Goal: Information Seeking & Learning: Learn about a topic

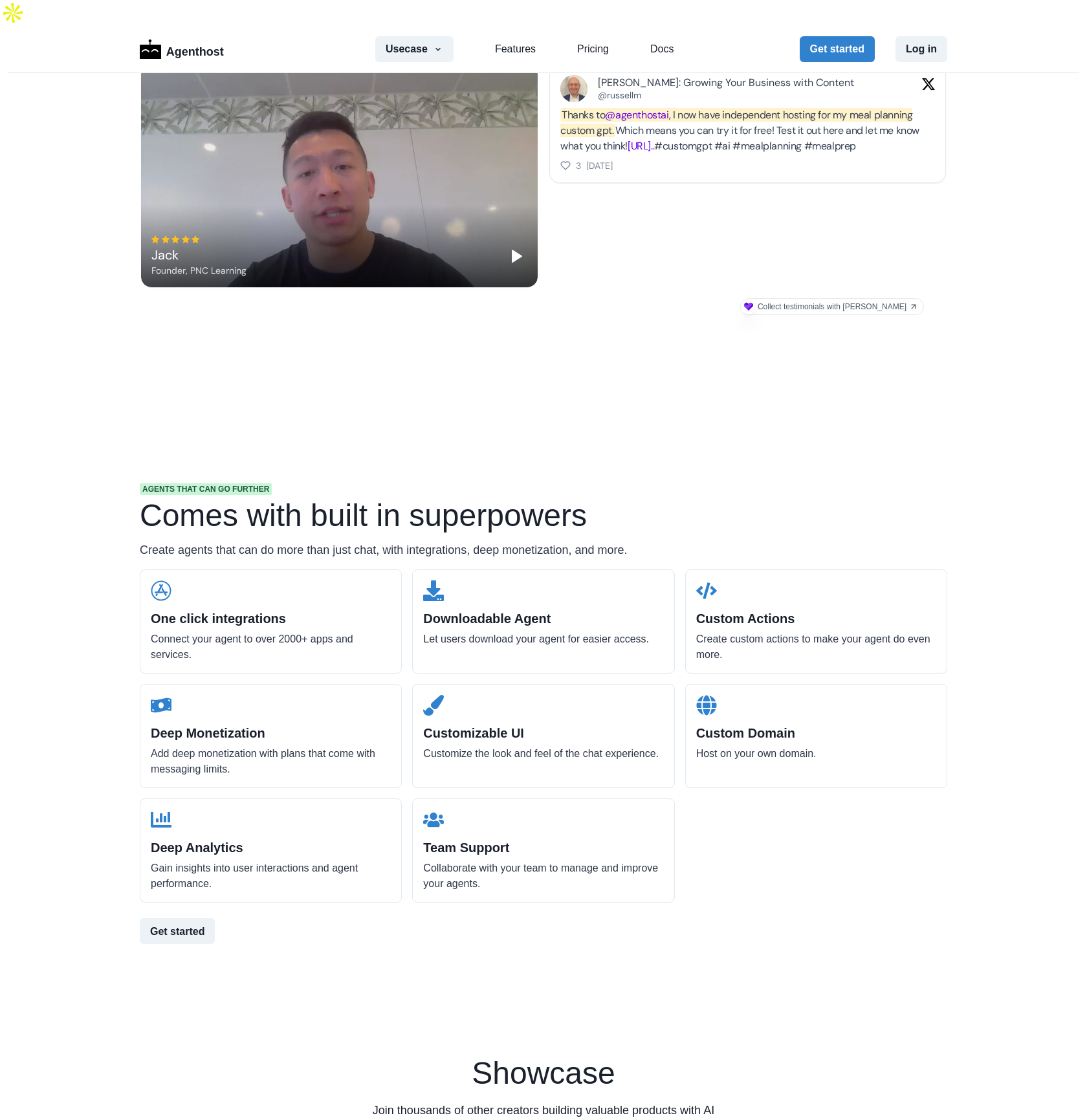
scroll to position [935, 0]
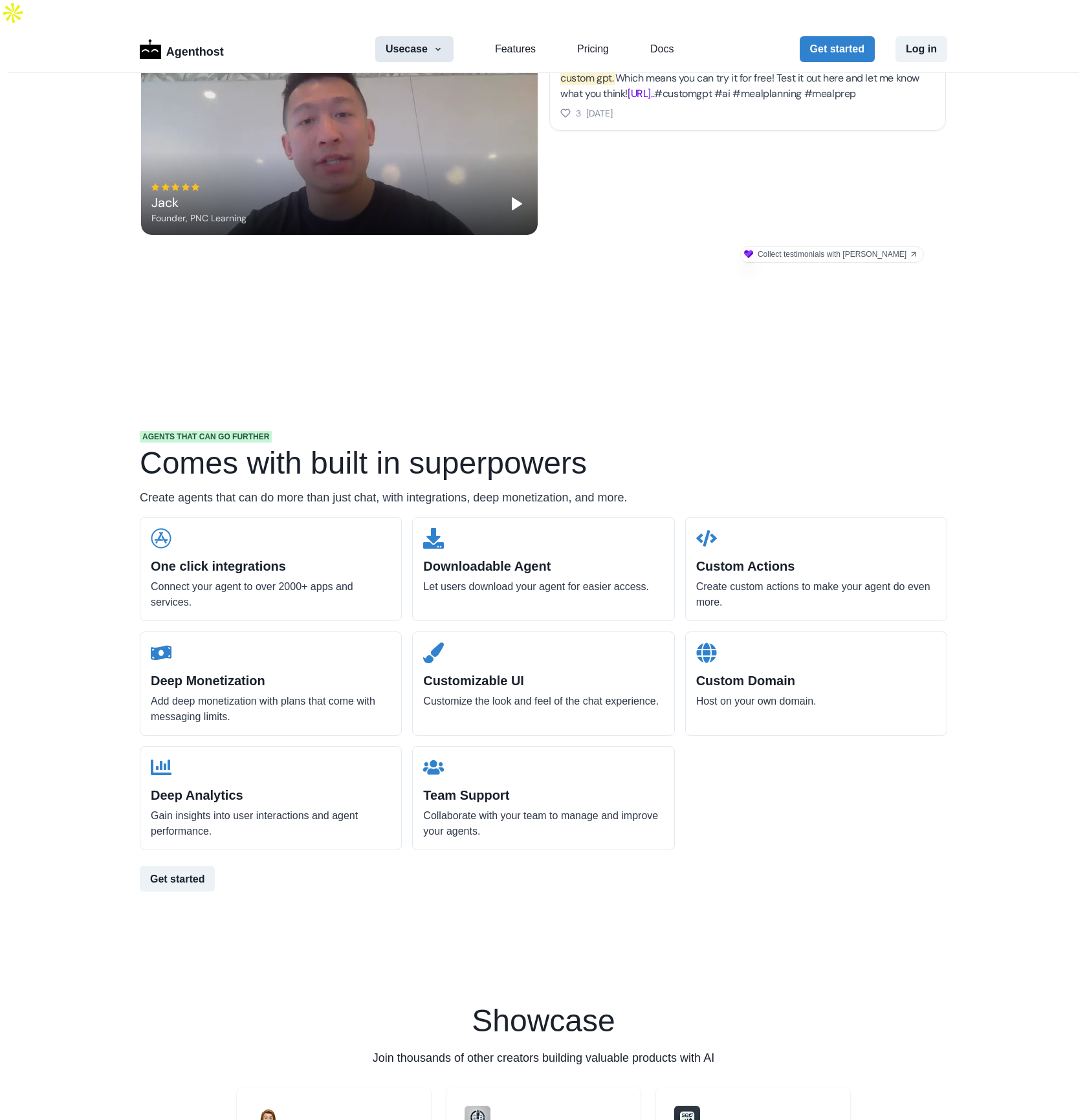
click at [433, 44] on icon "button" at bounding box center [438, 48] width 10 height 10
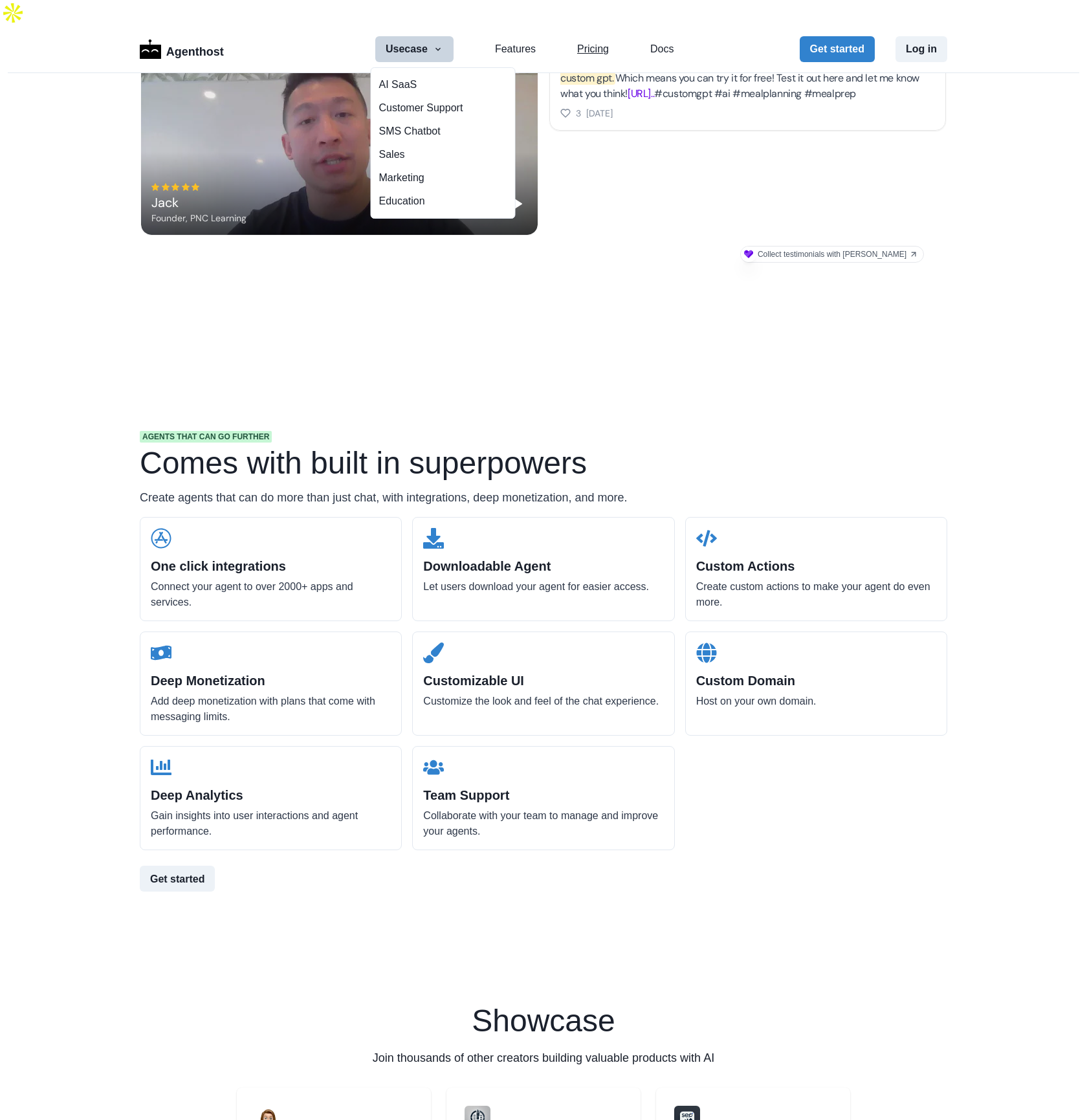
click at [603, 41] on link "Pricing" at bounding box center [593, 48] width 32 height 15
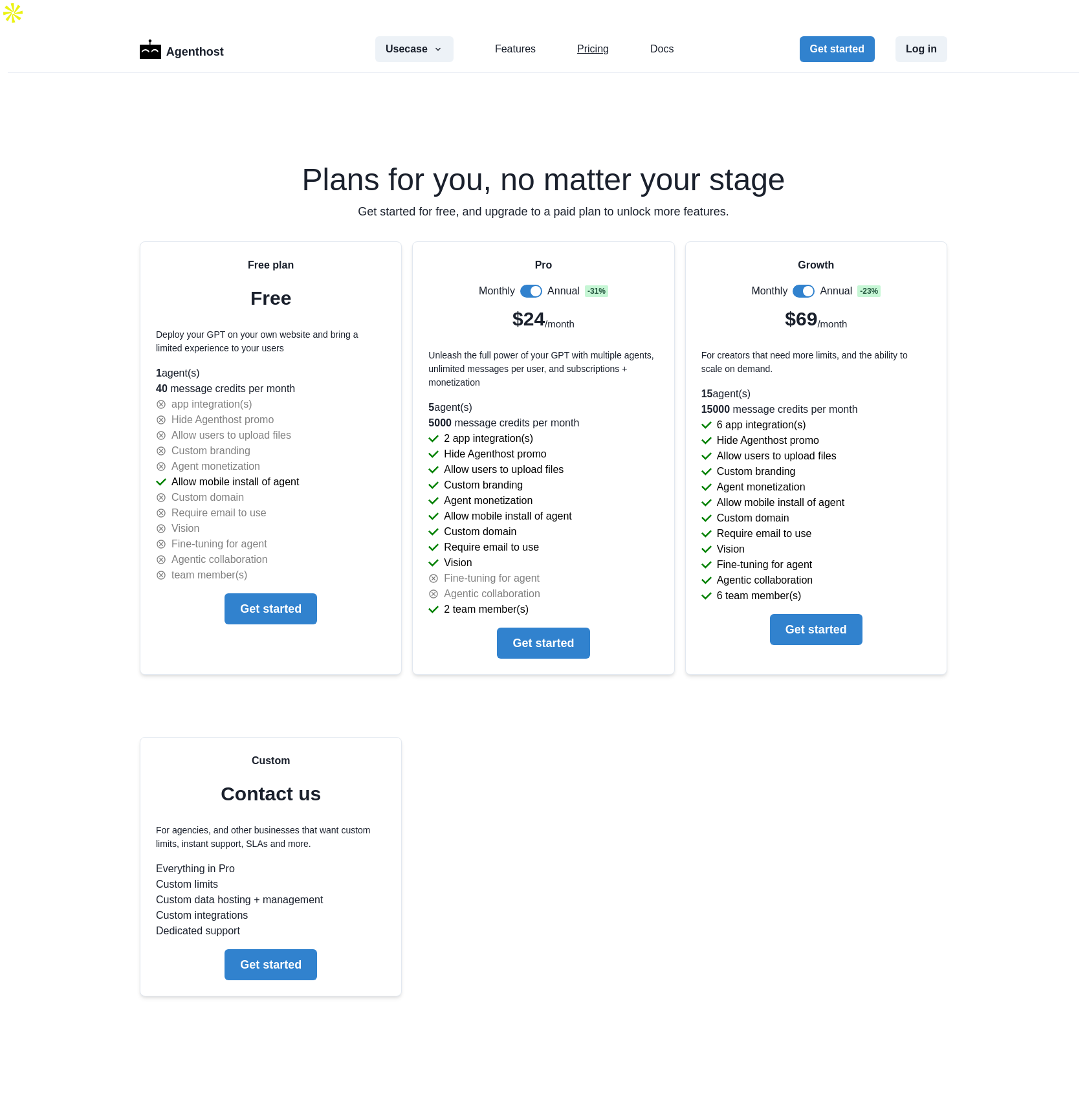
scroll to position [2637, 0]
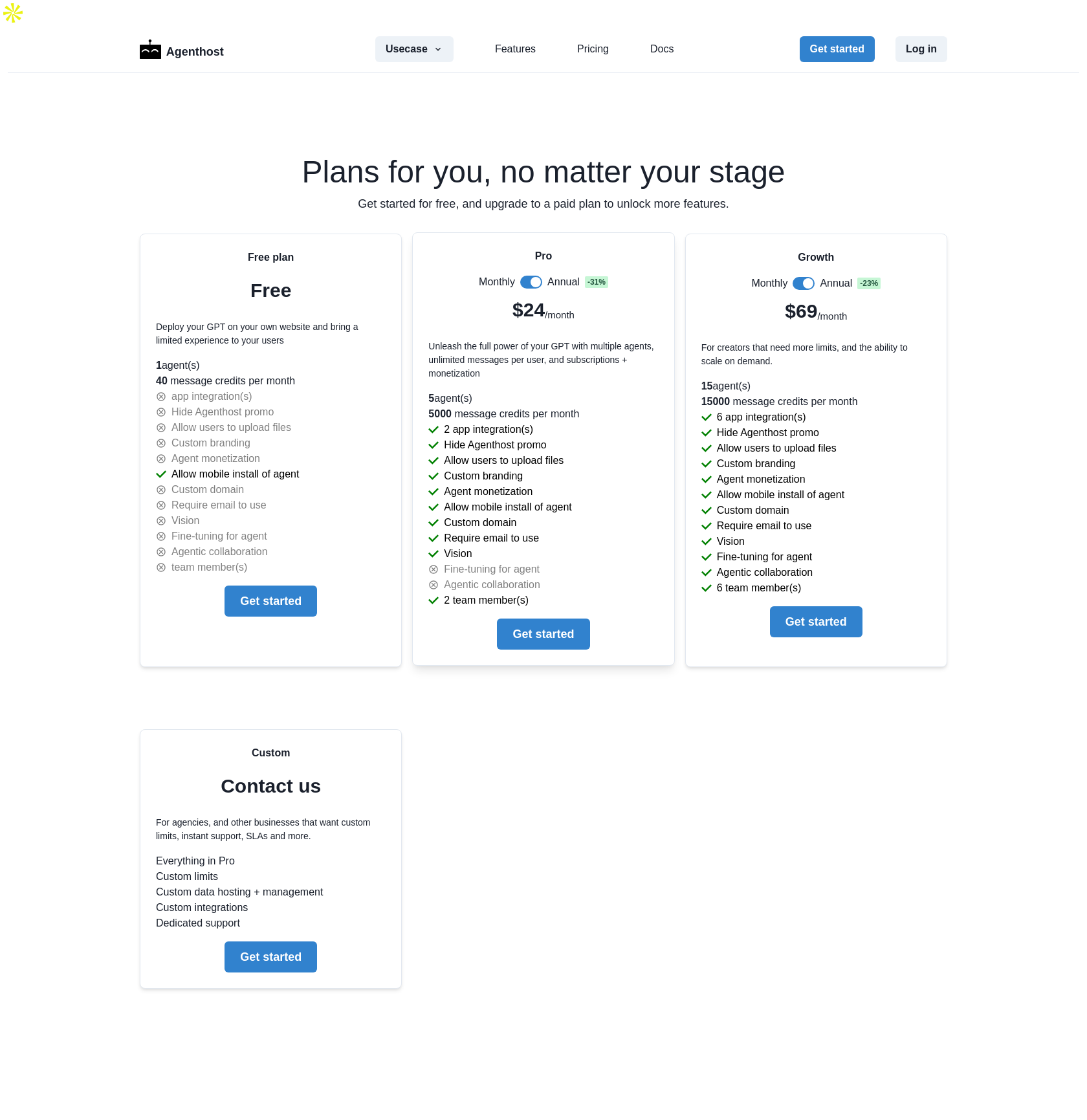
click at [533, 277] on span at bounding box center [535, 282] width 10 height 10
click at [523, 277] on span at bounding box center [526, 282] width 10 height 10
click at [531, 277] on span at bounding box center [535, 282] width 10 height 10
click at [803, 277] on span at bounding box center [808, 282] width 10 height 10
click at [799, 275] on span at bounding box center [803, 282] width 22 height 13
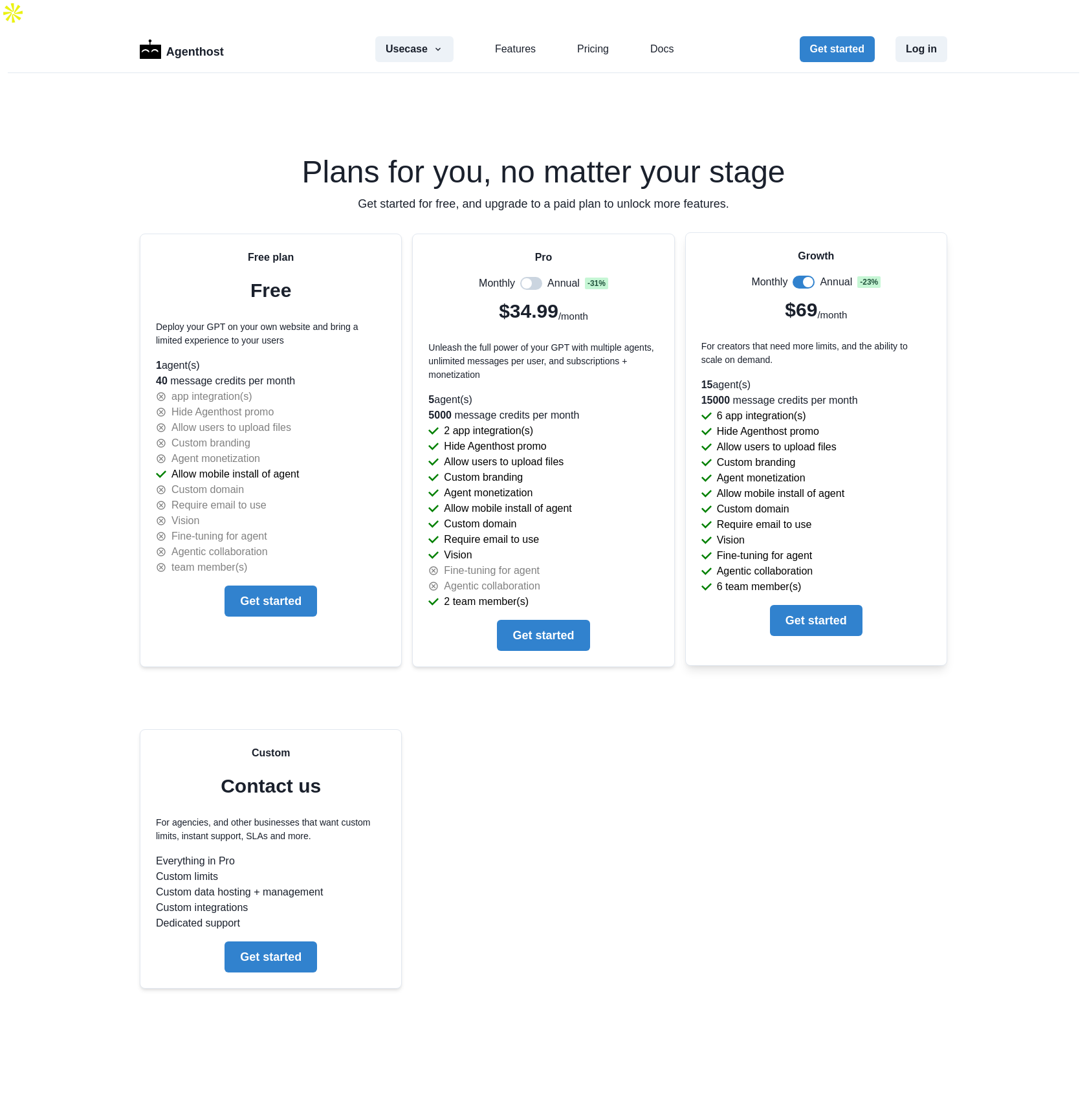
click at [803, 277] on span at bounding box center [808, 282] width 10 height 10
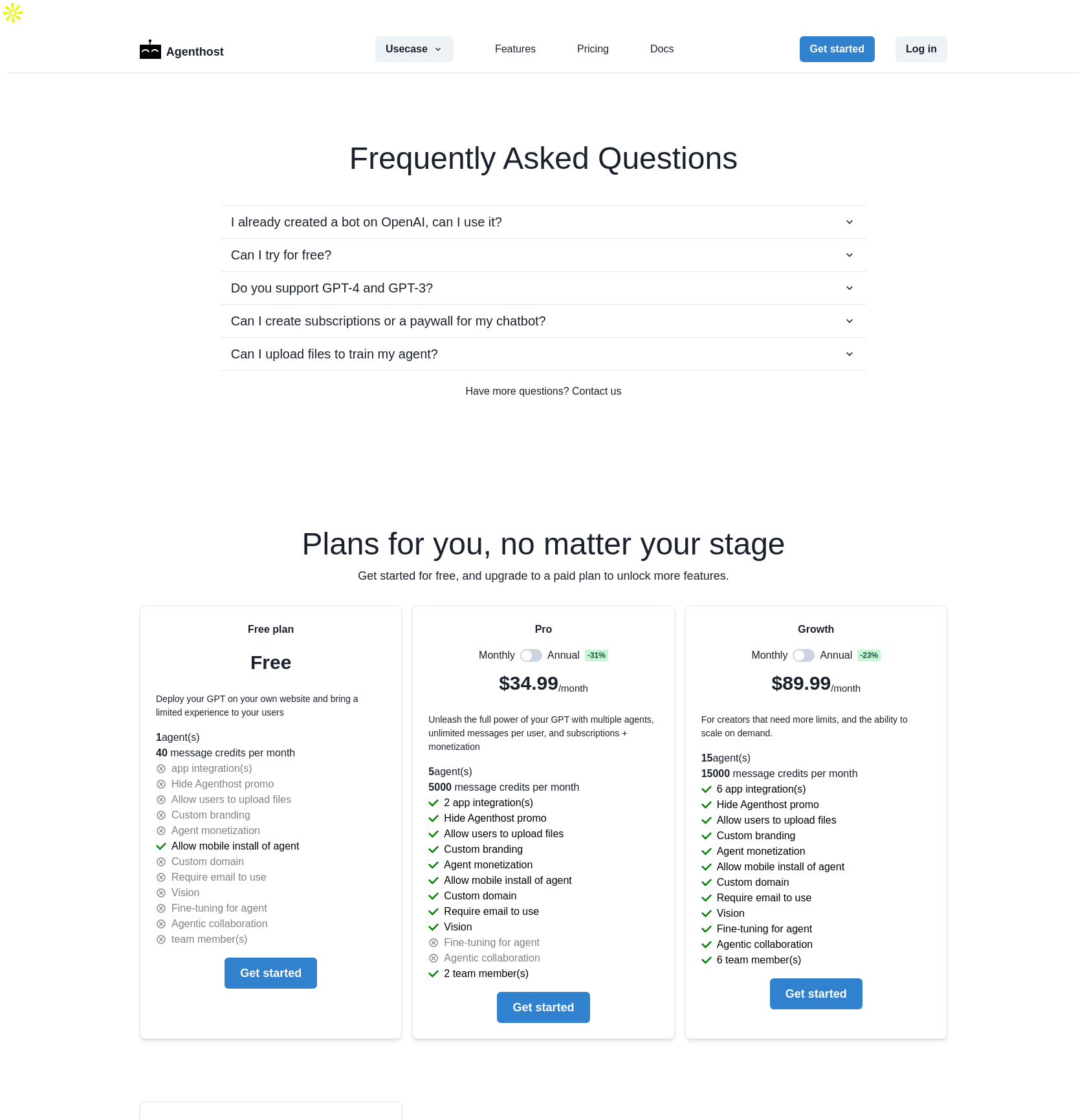
scroll to position [1998, 0]
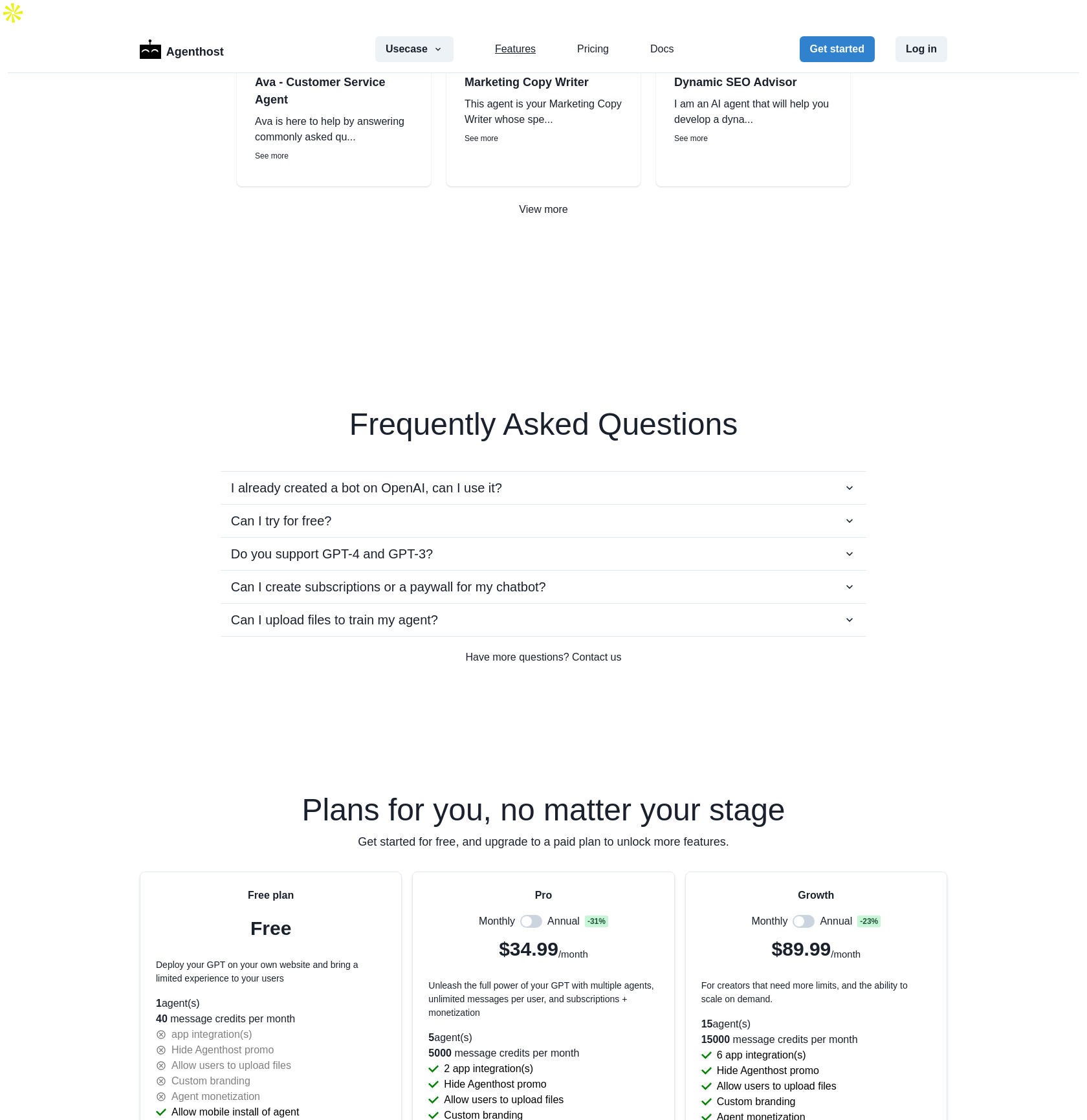
click at [495, 41] on link "Features" at bounding box center [515, 48] width 41 height 15
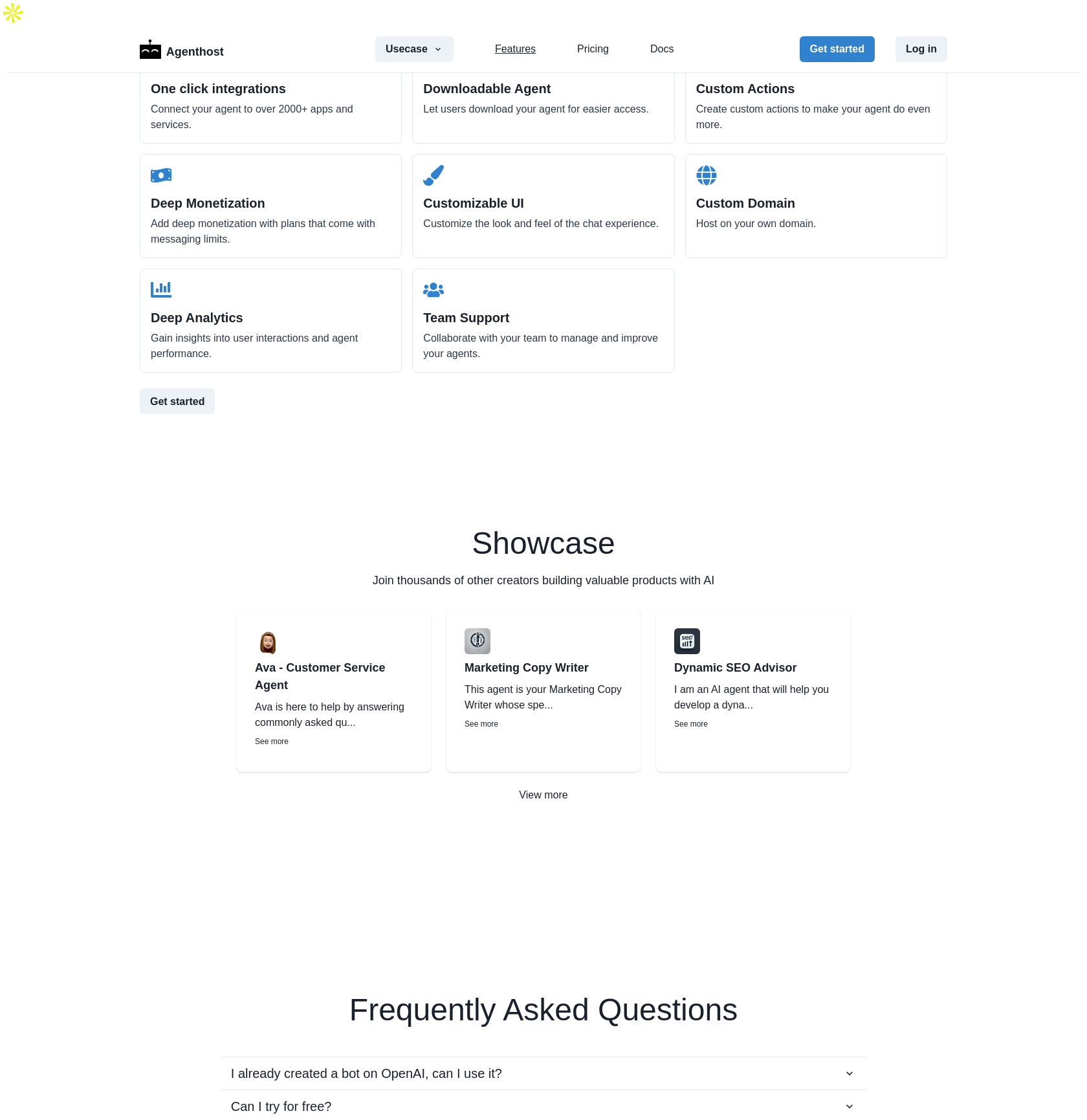
scroll to position [1237, 0]
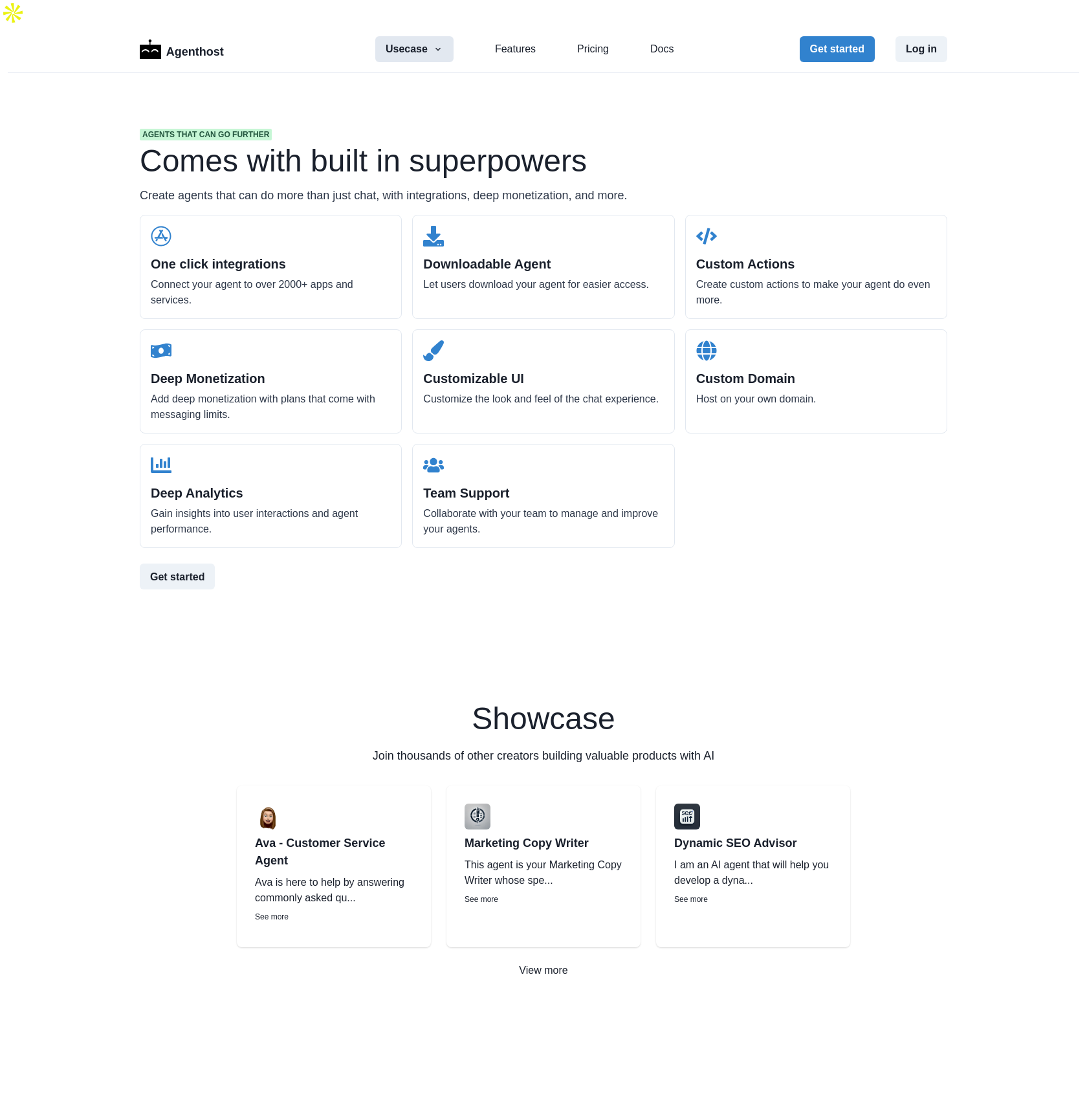
click at [435, 44] on icon "button" at bounding box center [438, 48] width 10 height 10
click at [661, 101] on div "Agents that can go further Comes with built in superpowers Create agents that c…" at bounding box center [544, 307] width 828 height 564
click at [505, 41] on link "Features" at bounding box center [515, 48] width 41 height 15
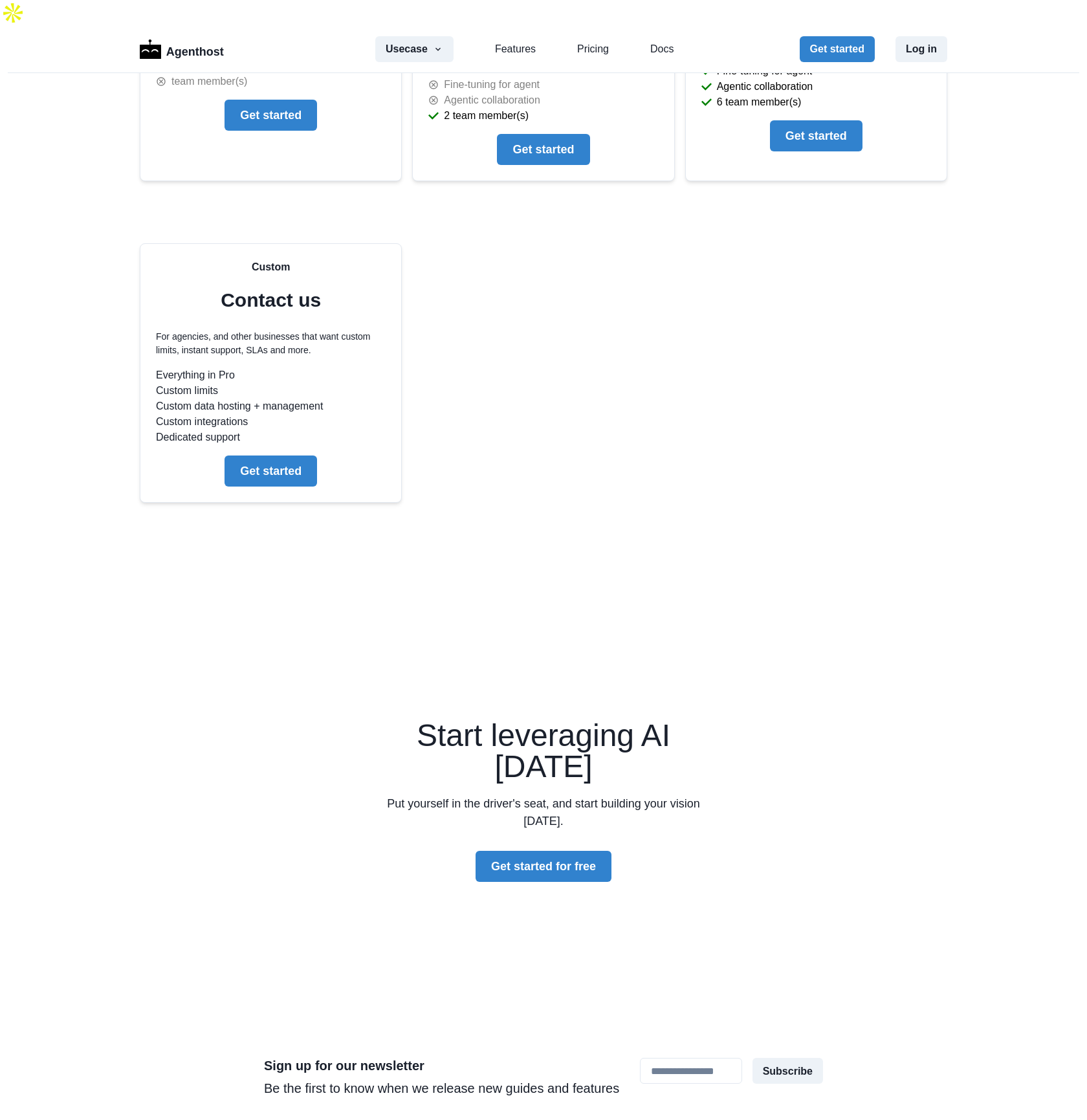
scroll to position [3316, 0]
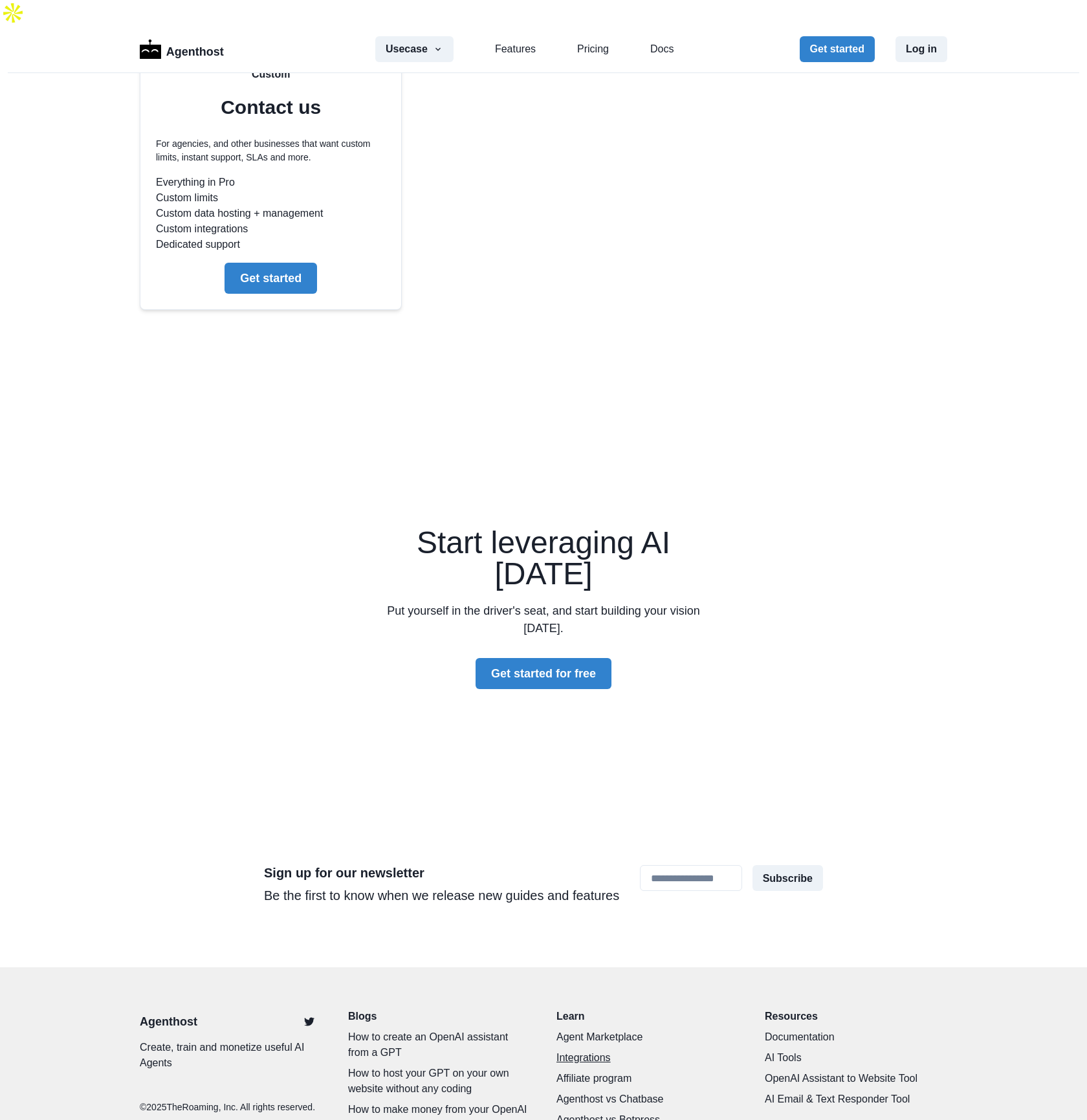
click at [576, 1051] on link "Integrations" at bounding box center [647, 1058] width 183 height 15
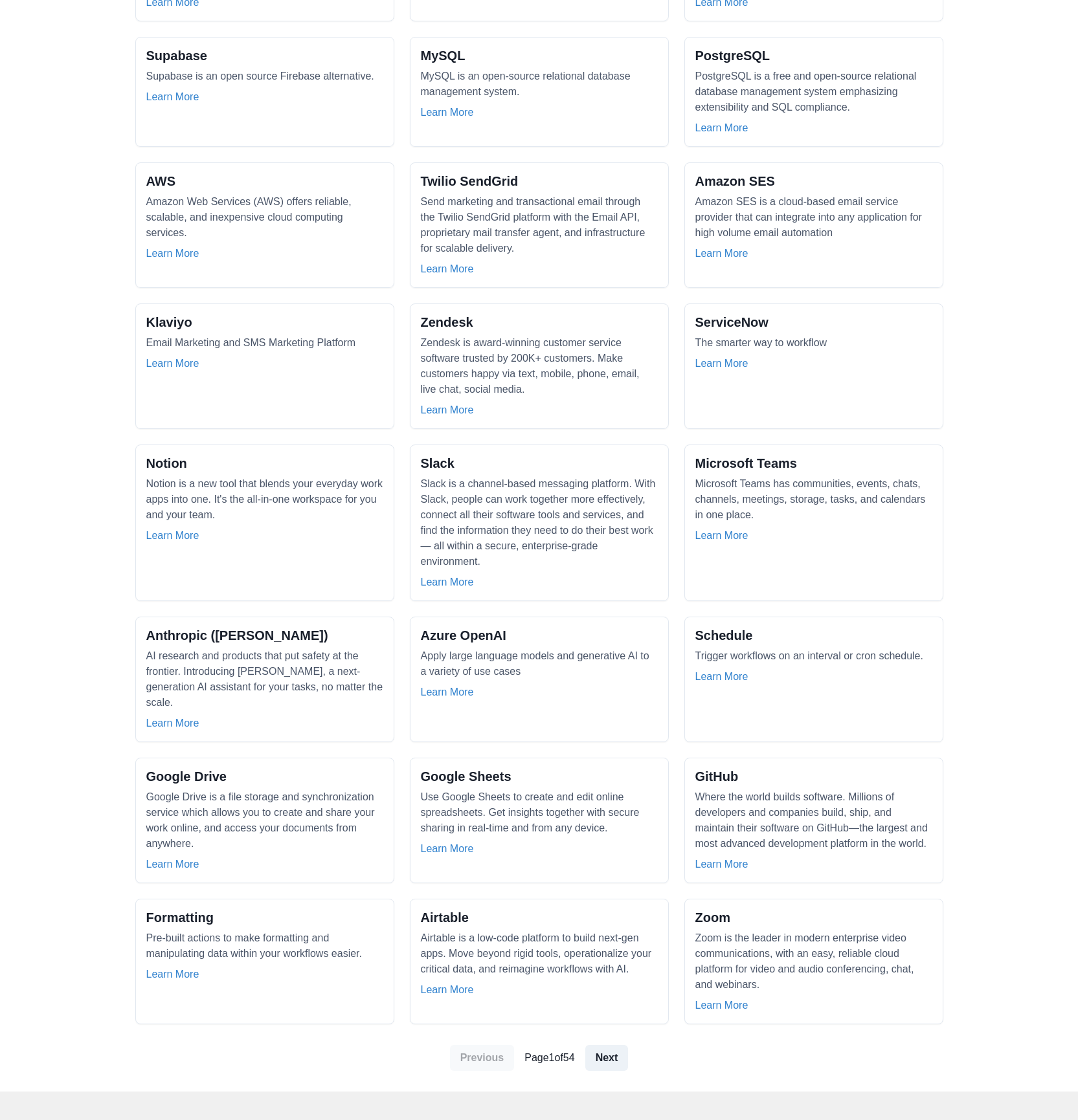
scroll to position [691, 0]
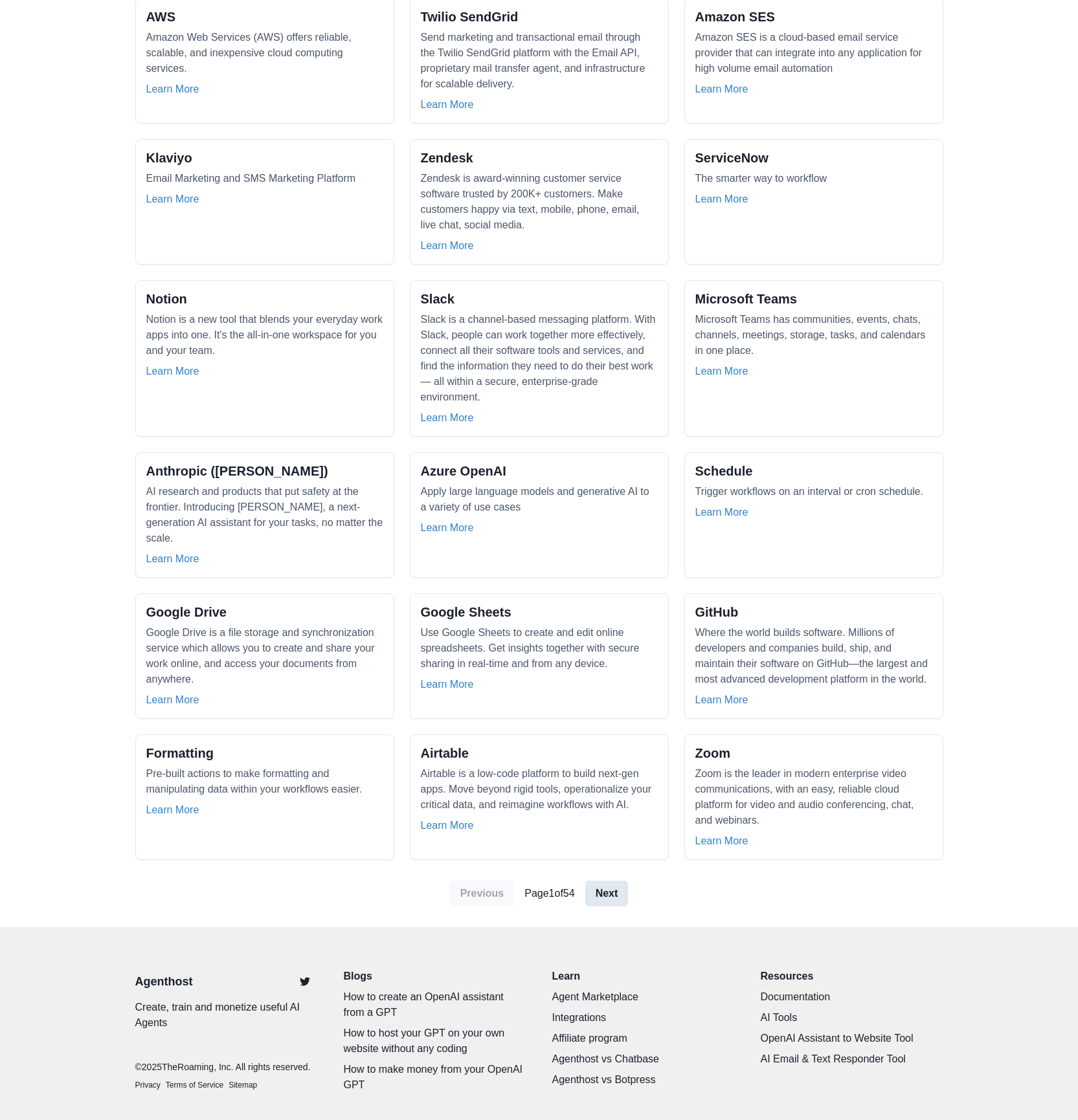
click at [598, 881] on link "Next" at bounding box center [607, 894] width 43 height 26
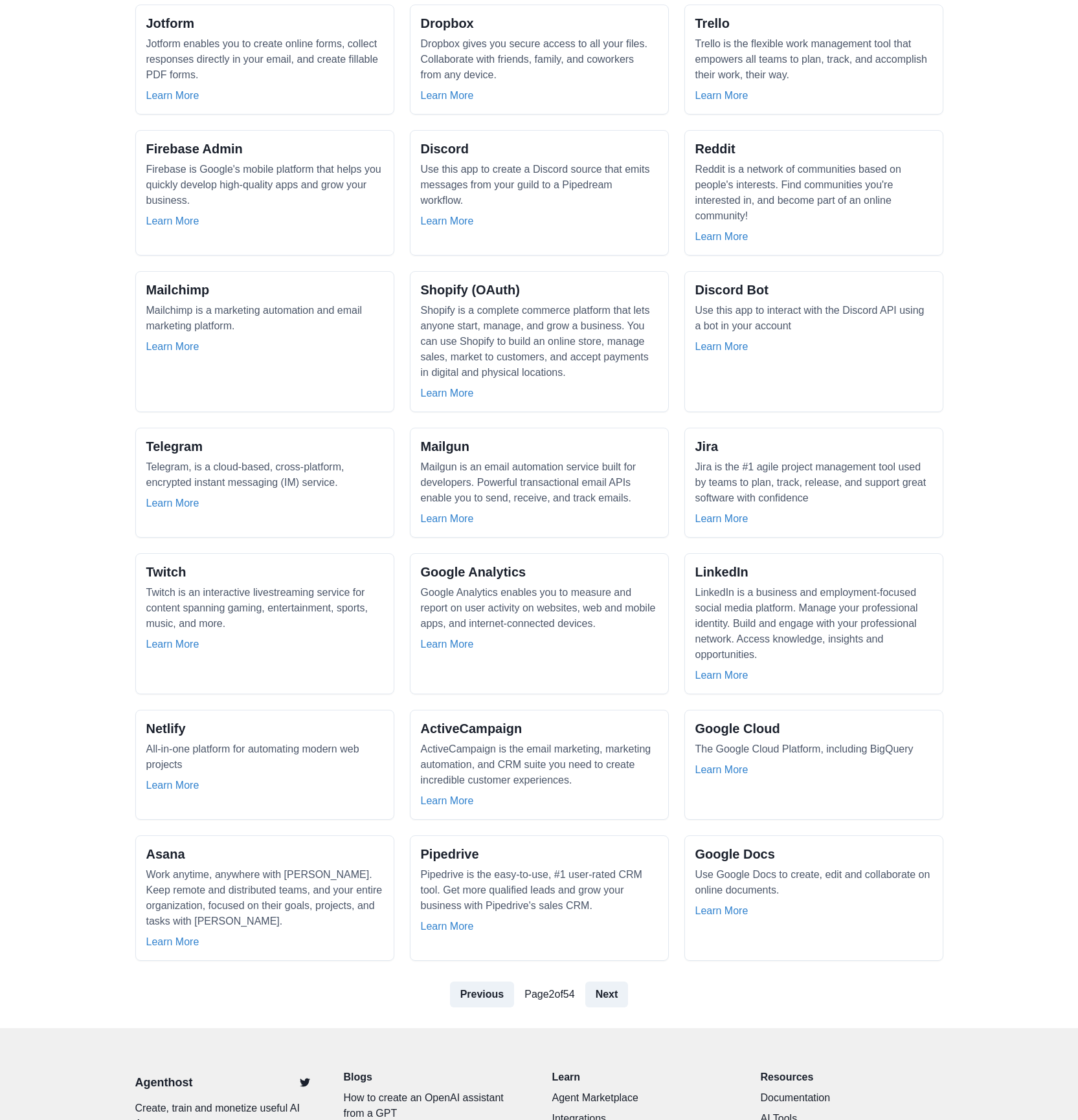
scroll to position [645, 0]
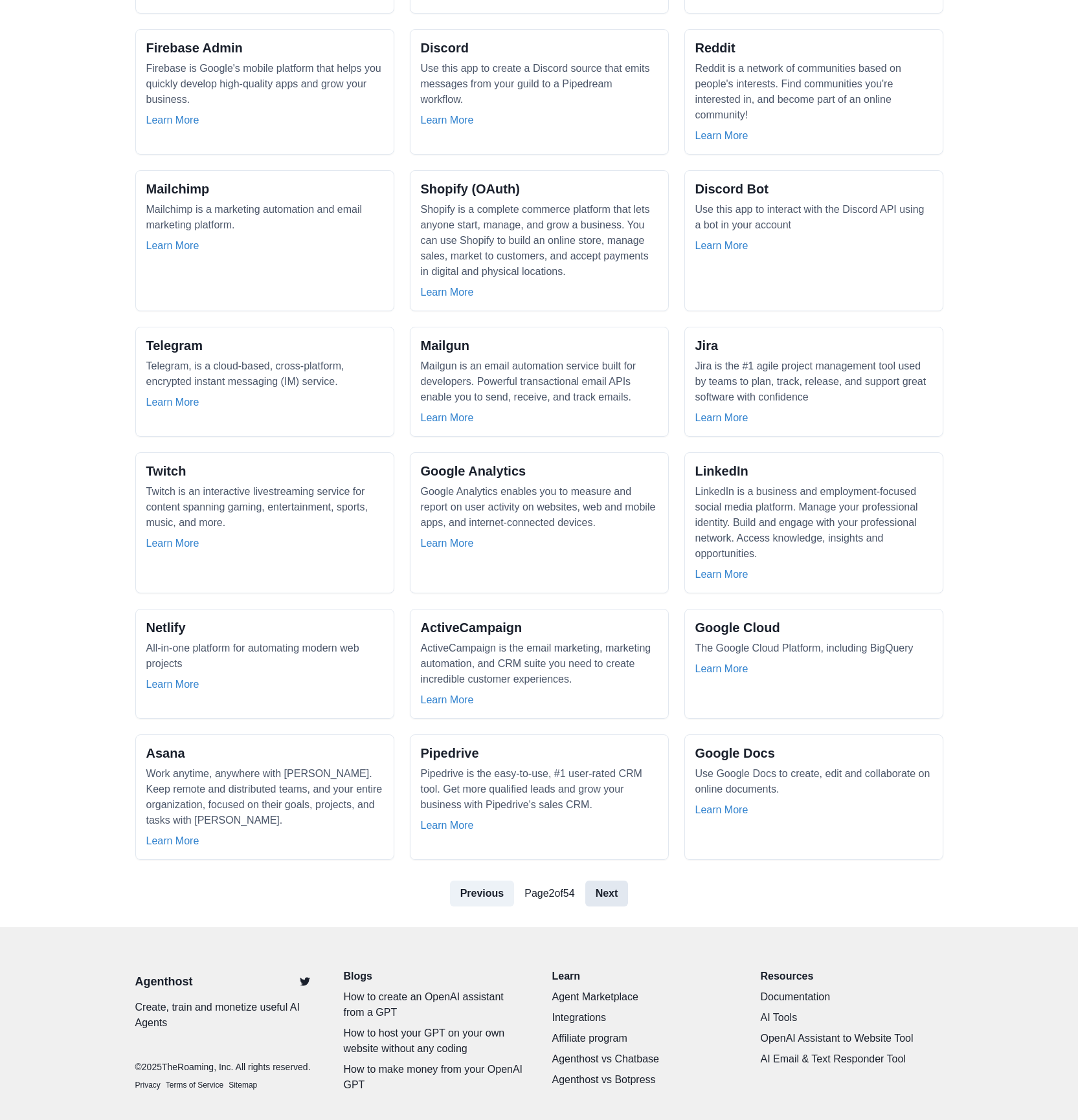
click at [616, 881] on link "Next" at bounding box center [607, 894] width 43 height 26
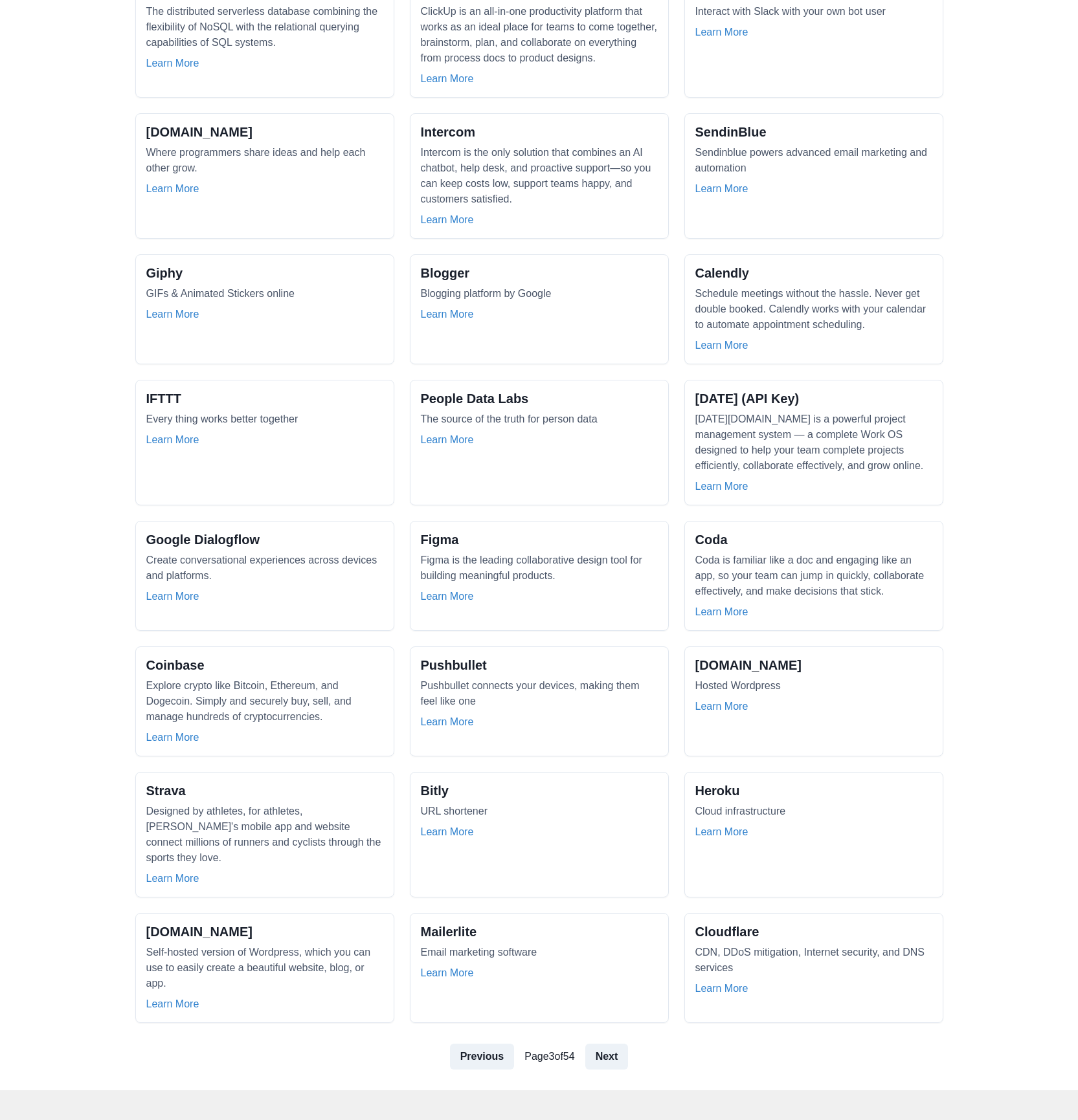
scroll to position [493, 0]
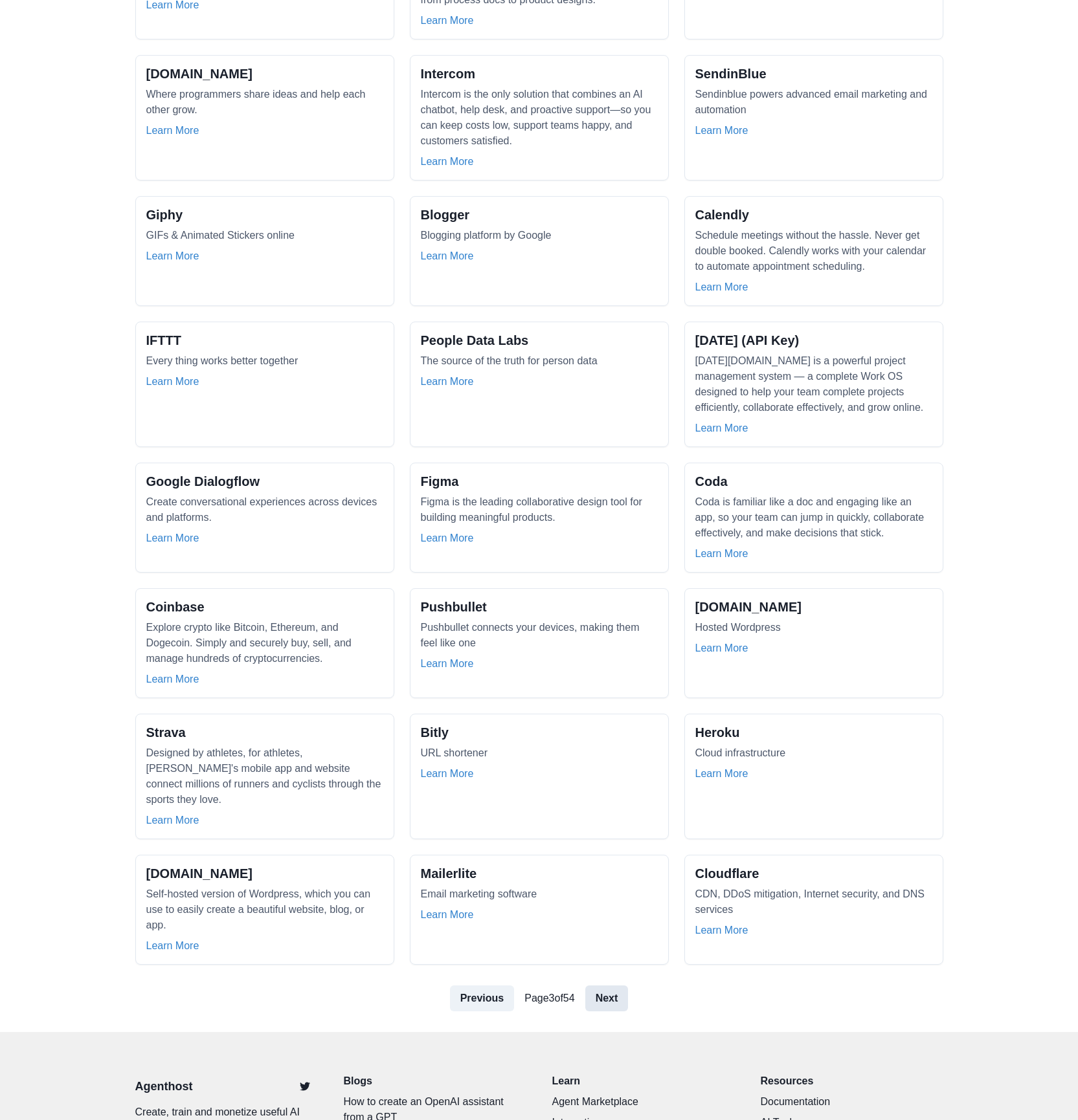
click at [627, 985] on link "Next" at bounding box center [607, 998] width 43 height 26
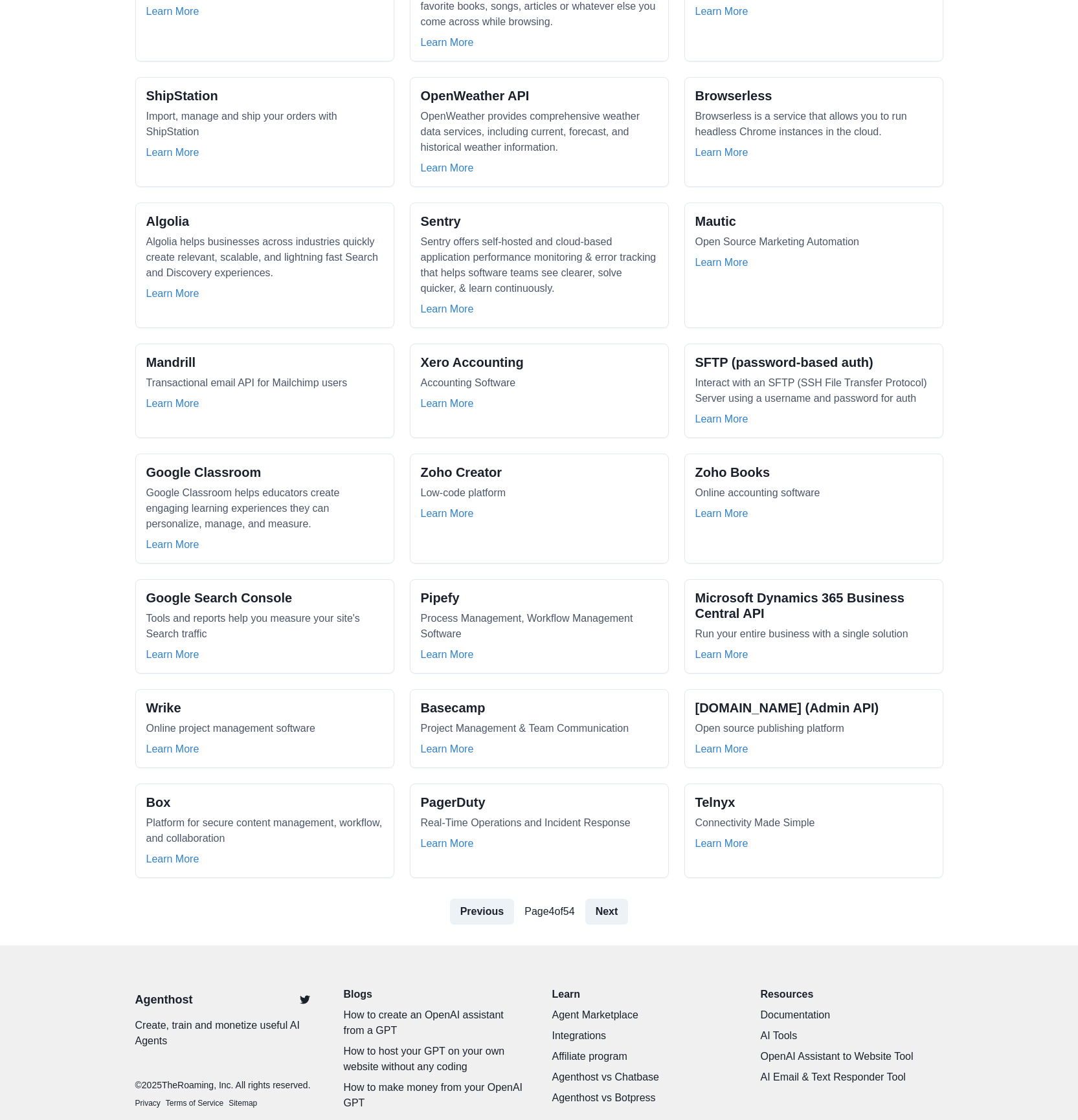
scroll to position [458, 0]
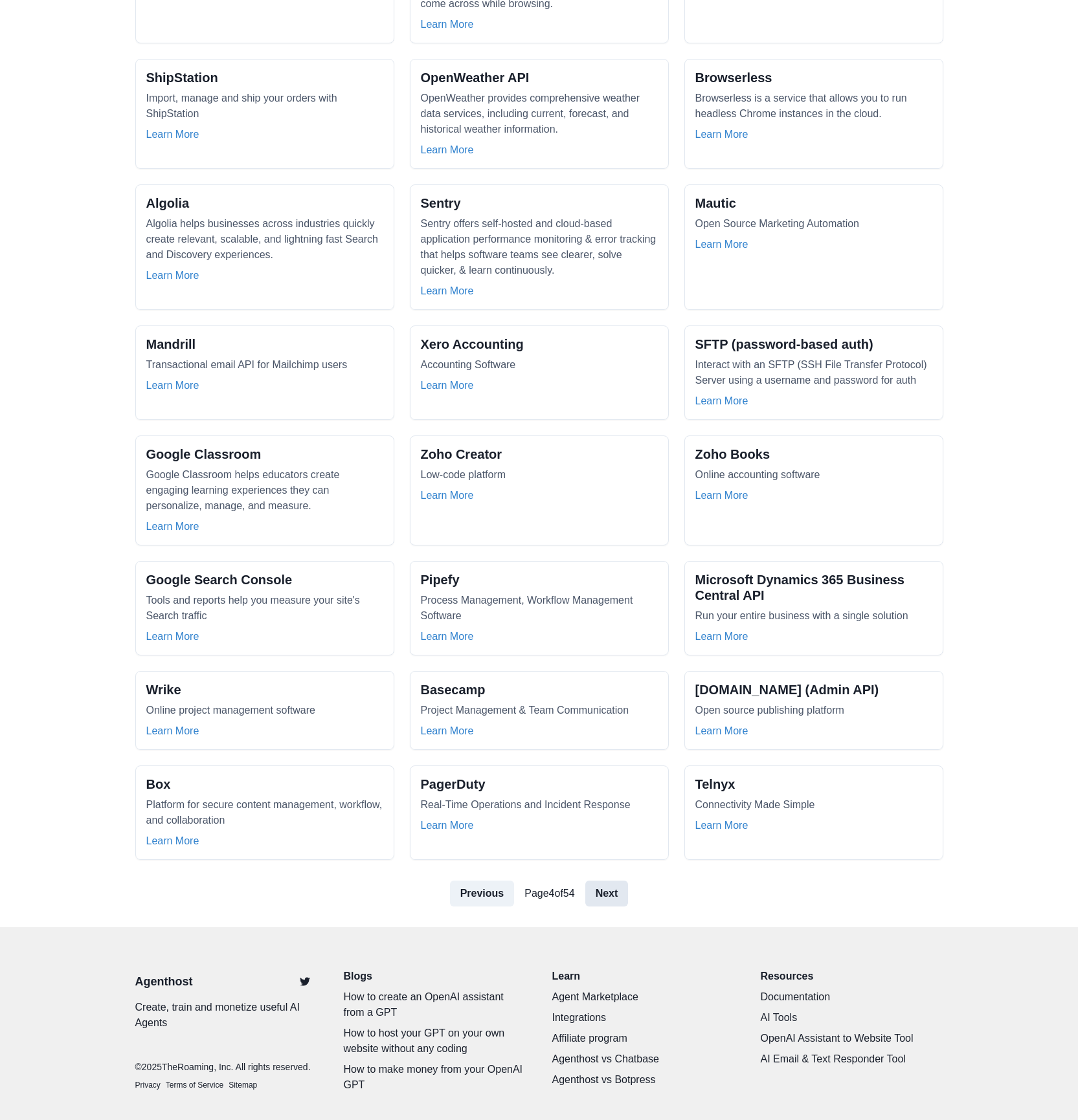
click at [620, 881] on link "Next" at bounding box center [607, 894] width 43 height 26
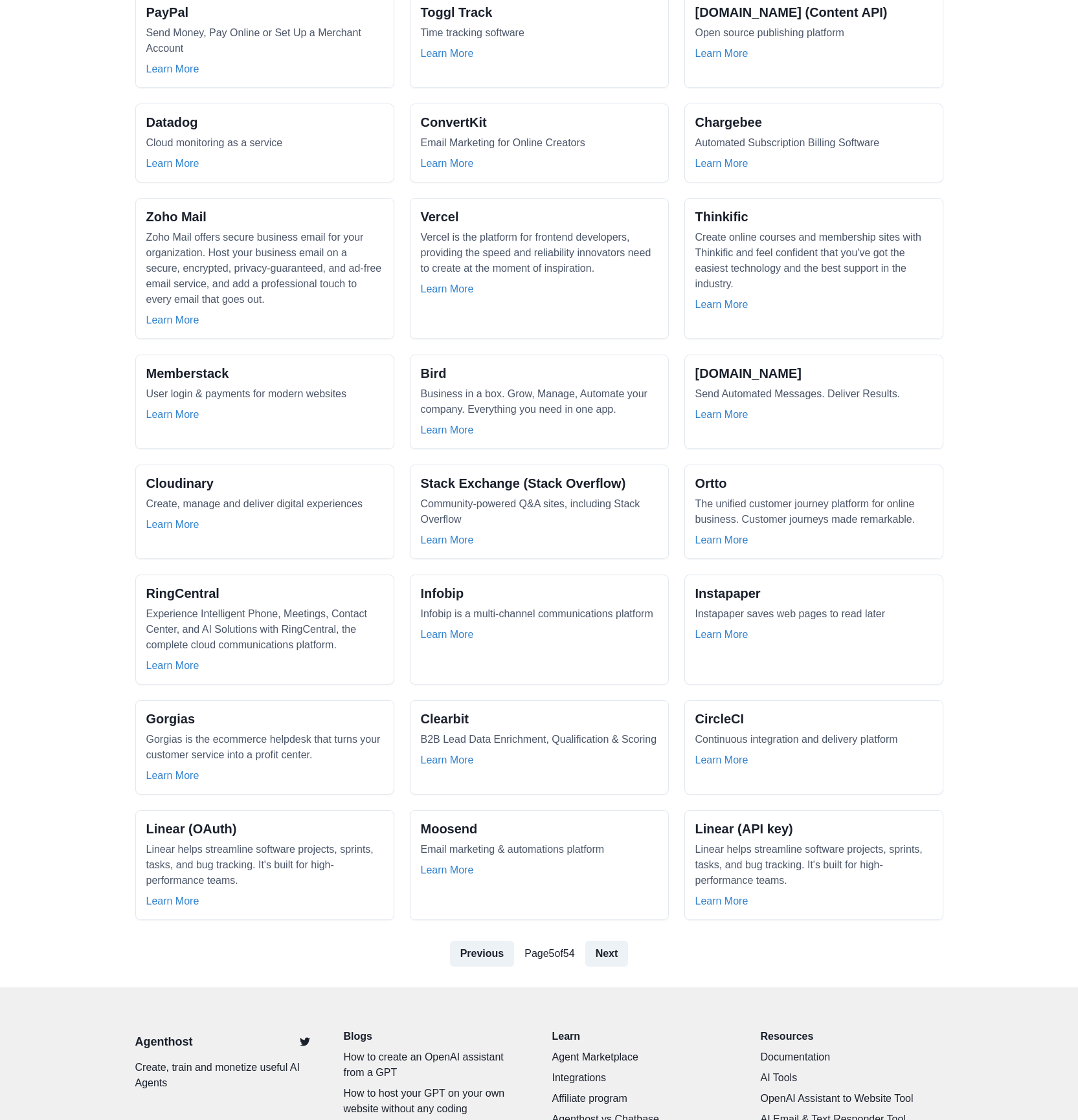
scroll to position [422, 0]
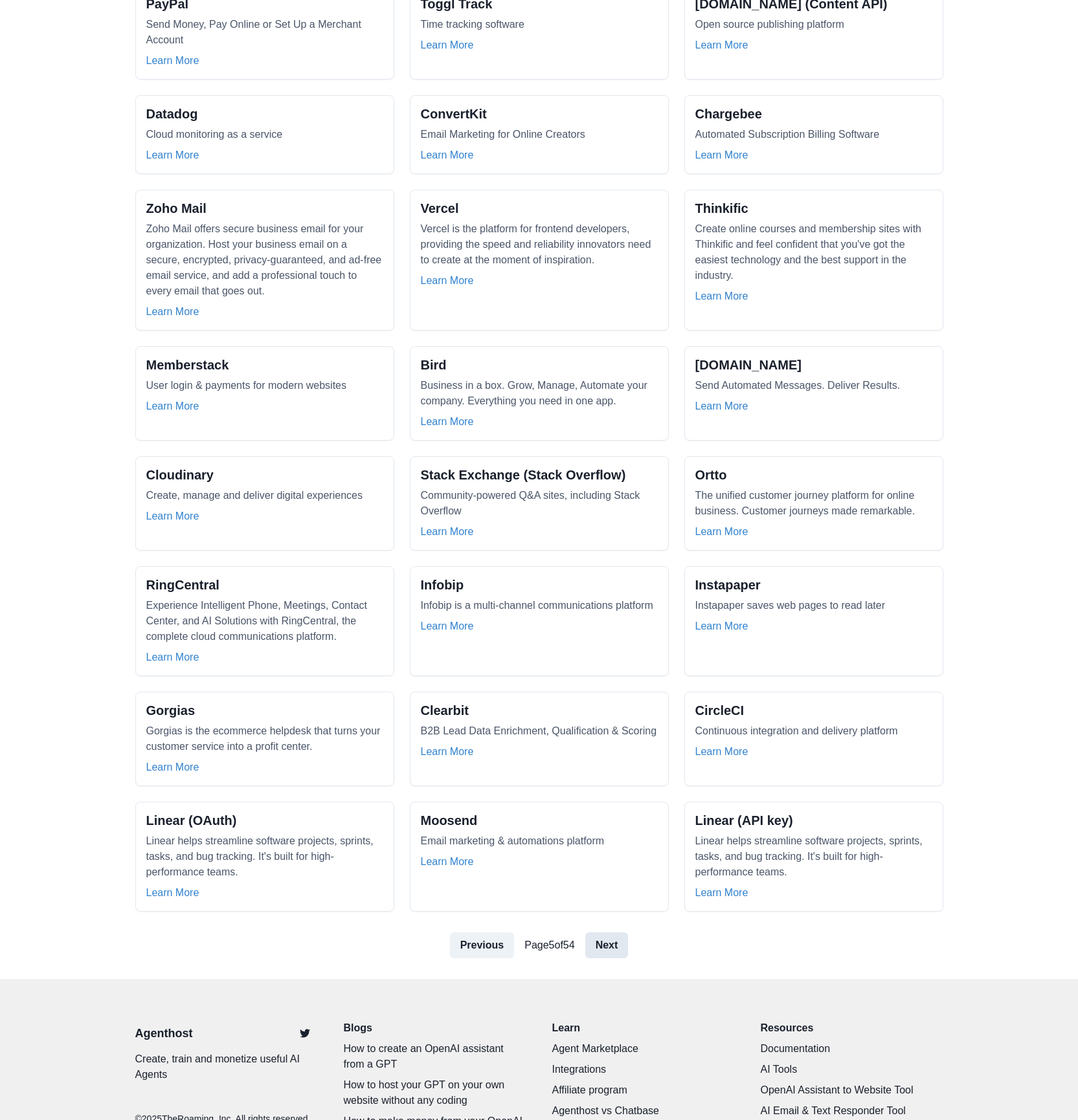
click at [613, 933] on link "Next" at bounding box center [607, 946] width 43 height 26
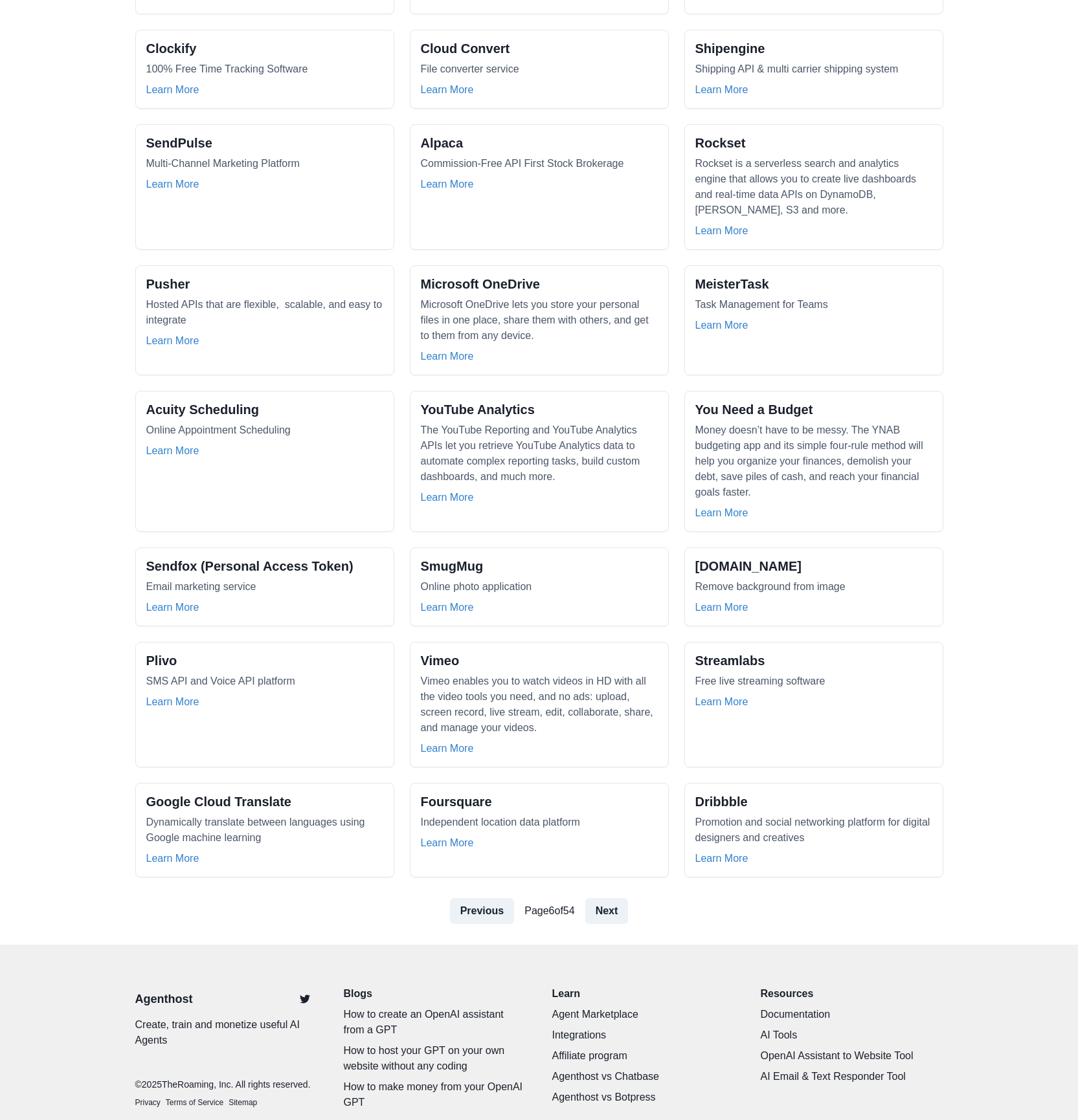
scroll to position [536, 0]
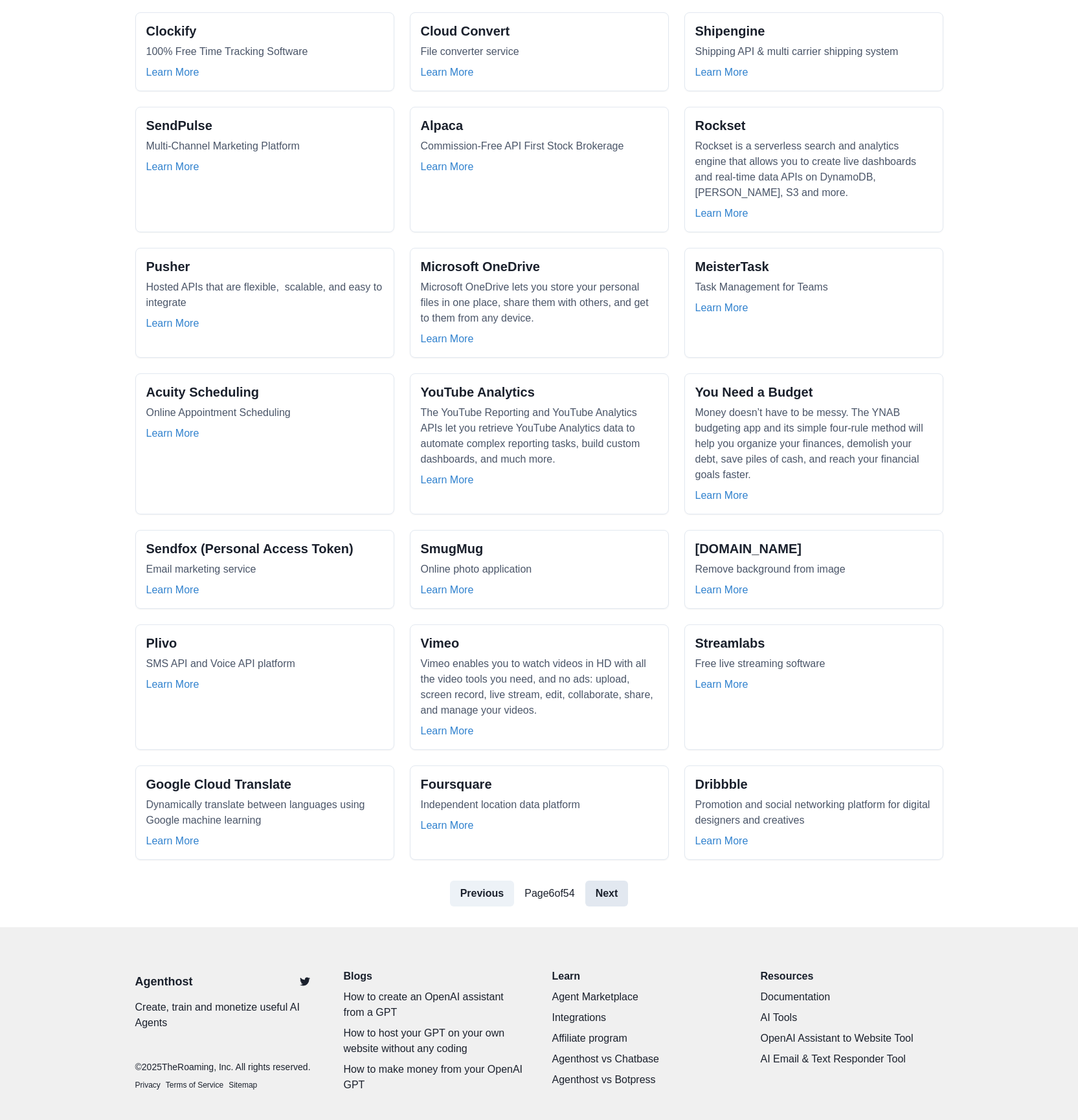
click at [615, 881] on link "Next" at bounding box center [607, 894] width 43 height 26
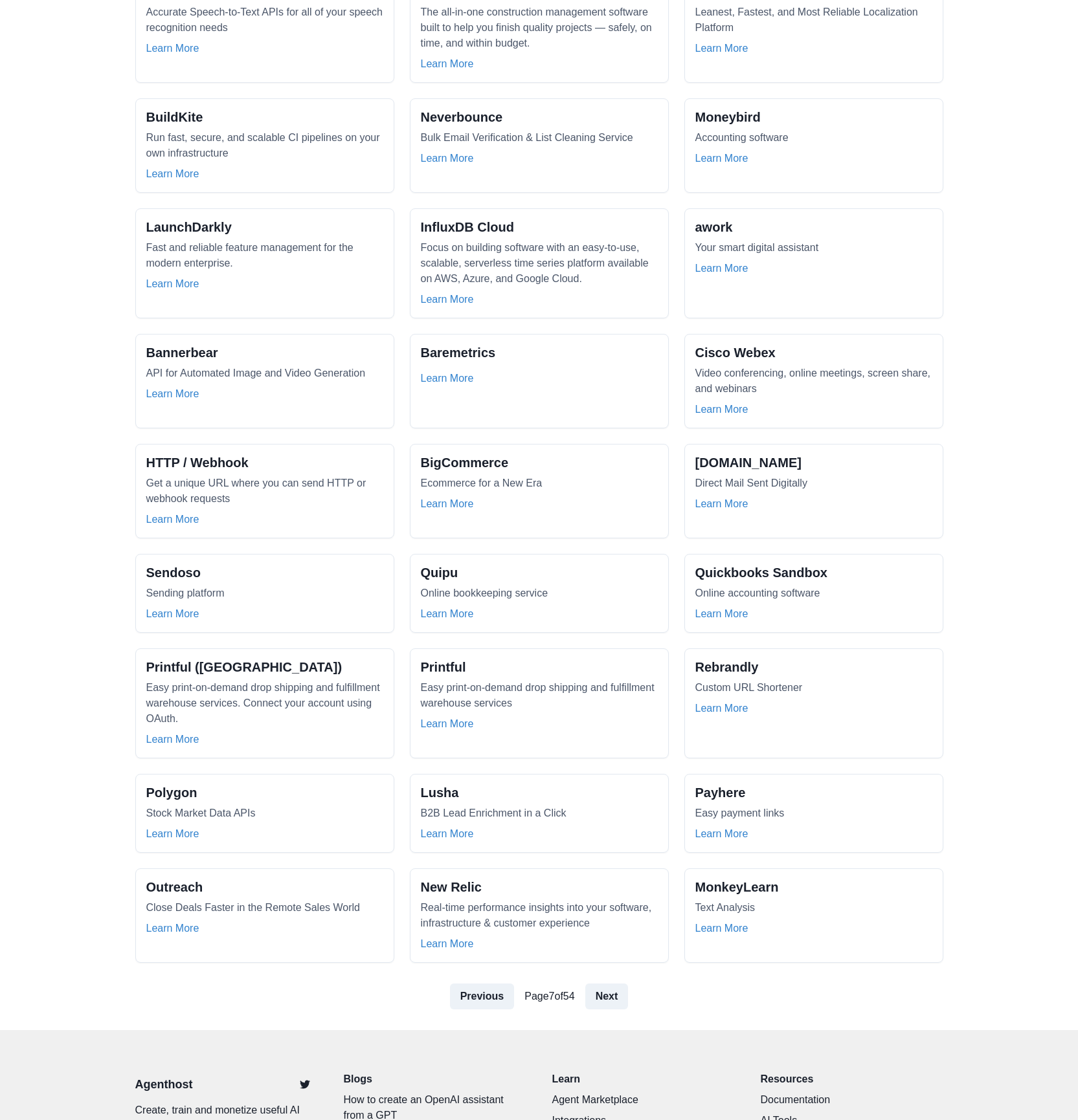
scroll to position [364, 0]
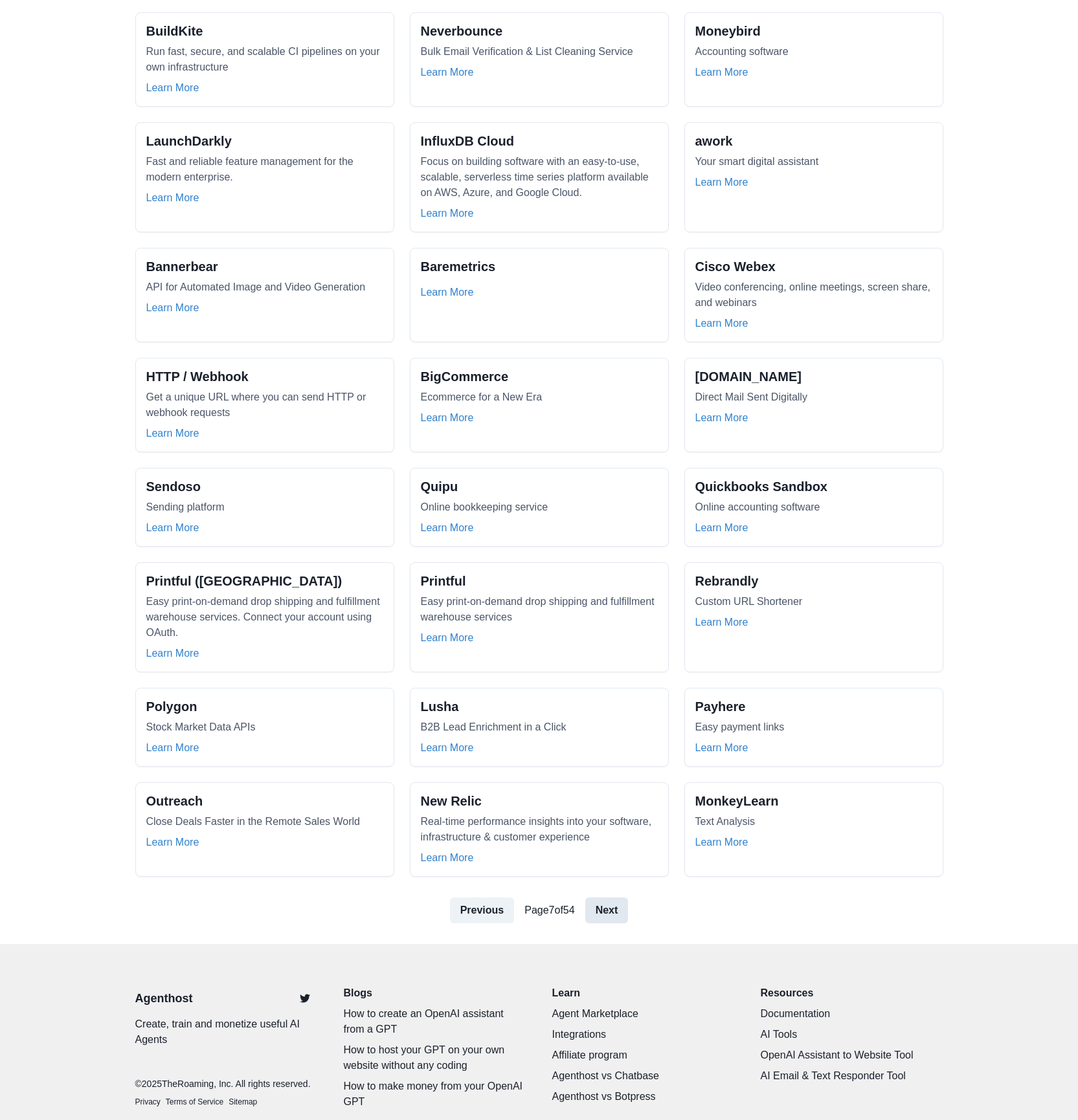
click at [604, 898] on link "Next" at bounding box center [607, 911] width 43 height 26
